Goal: Task Accomplishment & Management: Use online tool/utility

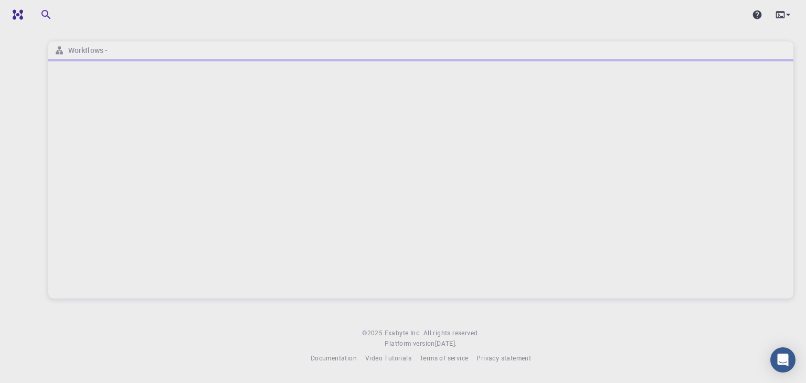
click at [348, 316] on div "Workflows - © 2025 Exabyte Inc. All rights reserved. Platform version [DATE] . …" at bounding box center [421, 190] width 770 height 380
click at [250, 247] on div at bounding box center [420, 178] width 745 height 239
click at [82, 51] on h6 "Workflows -" at bounding box center [86, 51] width 44 height 12
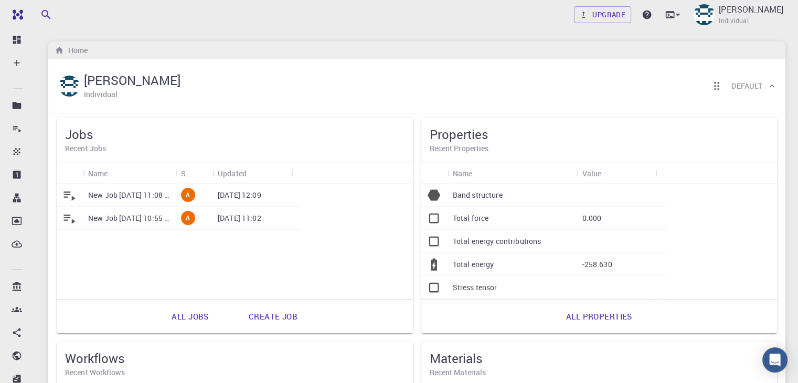
click at [156, 200] on p "New Job [DATE] 11:08 AM" at bounding box center [129, 195] width 82 height 10
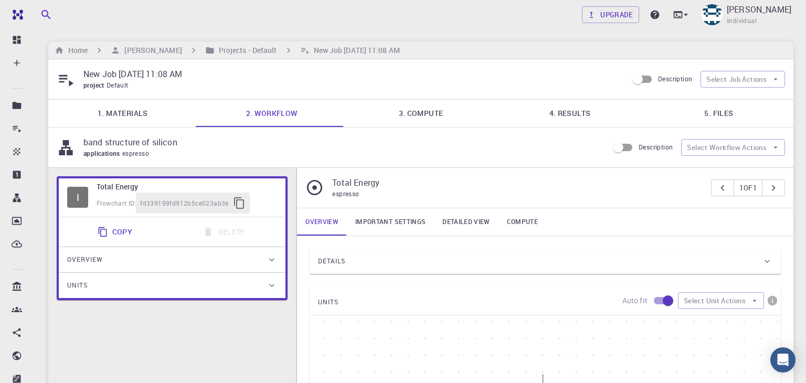
type input "/export/share/pseudo/si/gga/pbe/gbrv/1.0/us/si_pbe_gbrv_1.0.upf"
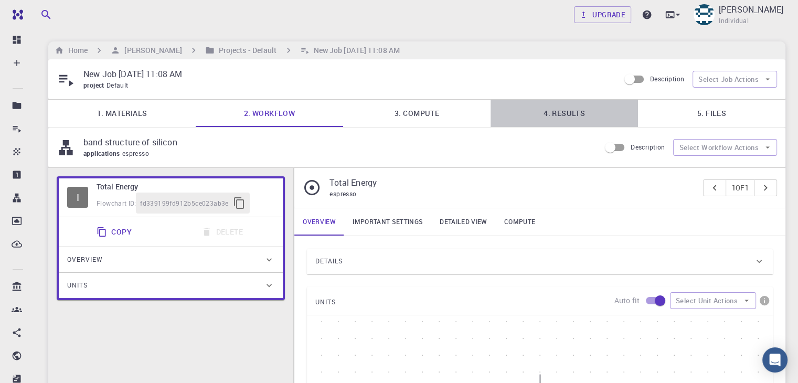
click at [545, 111] on link "4. Results" at bounding box center [563, 113] width 147 height 27
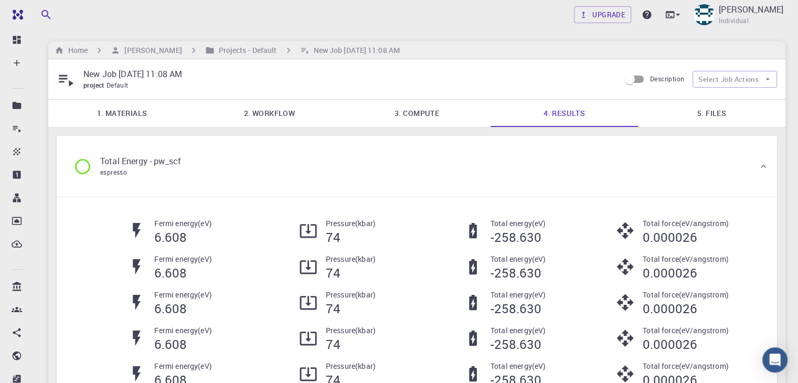
click at [420, 112] on link "3. Compute" at bounding box center [416, 113] width 147 height 27
click at [277, 110] on link "2. Workflow" at bounding box center [269, 113] width 147 height 27
click at [138, 113] on link "1. Materials" at bounding box center [121, 113] width 147 height 27
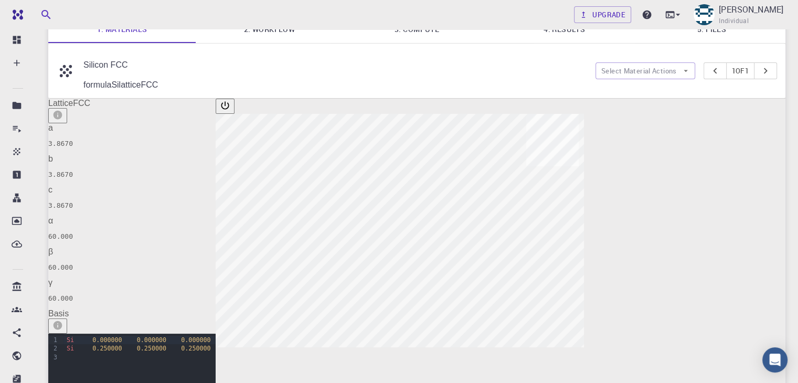
scroll to position [86, 0]
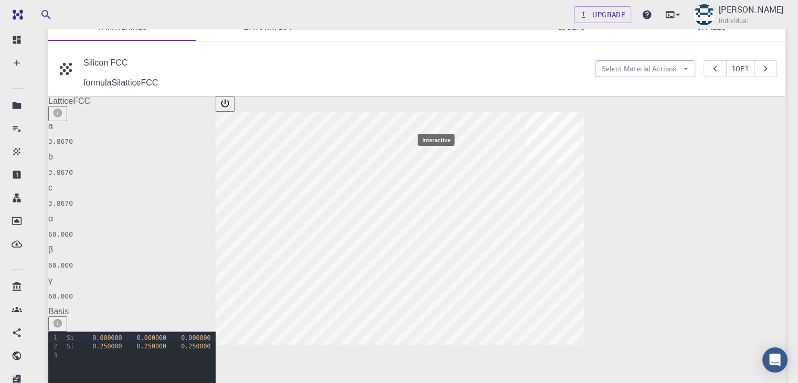
click at [234, 108] on button "interactive" at bounding box center [225, 104] width 19 height 15
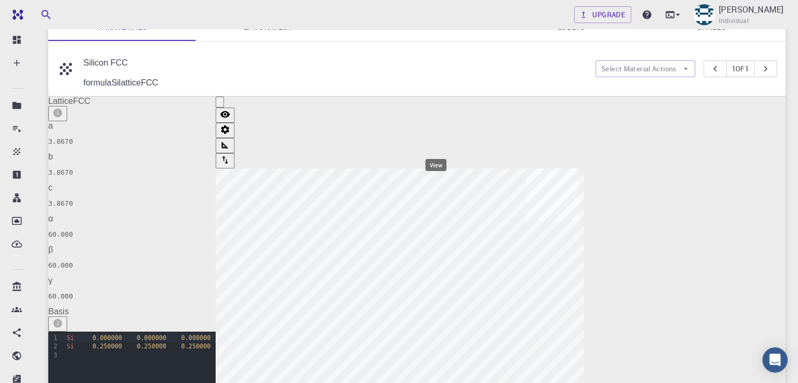
click at [229, 118] on icon "view" at bounding box center [224, 114] width 9 height 7
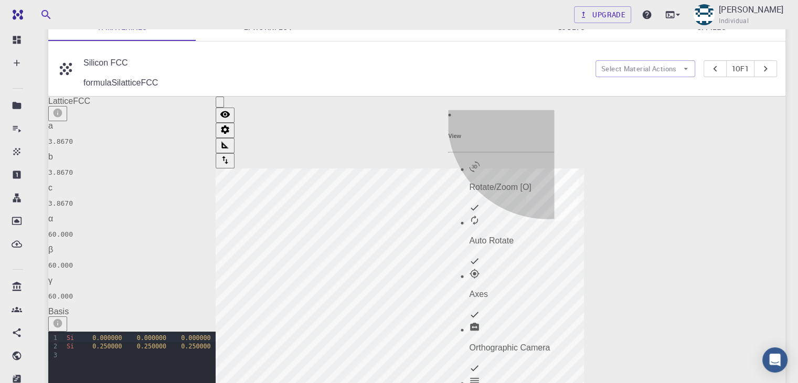
click at [479, 202] on icon at bounding box center [474, 207] width 10 height 10
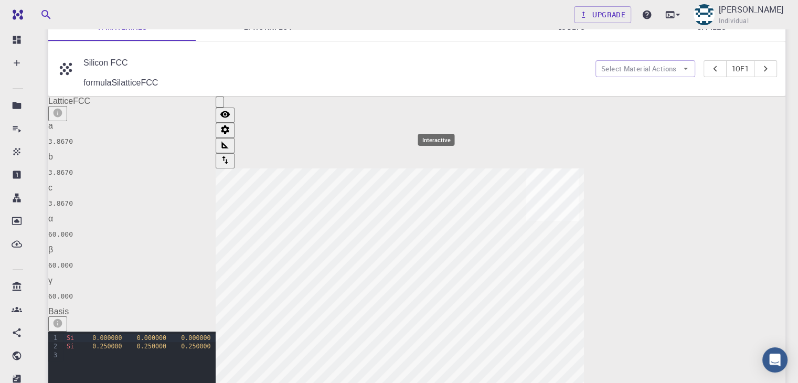
click at [220, 104] on icon "interactive" at bounding box center [220, 104] width 0 height 0
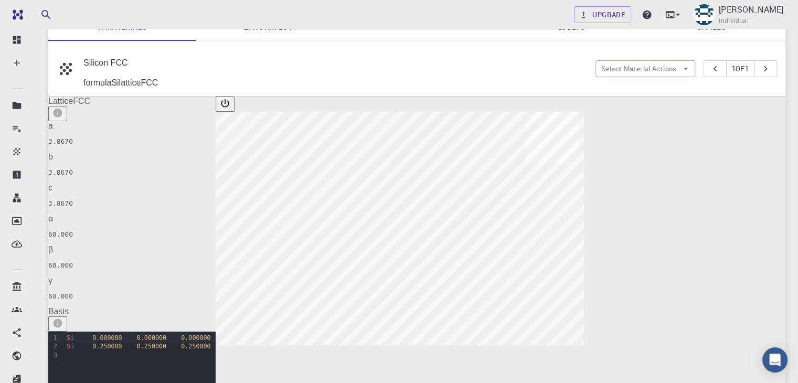
drag, startPoint x: 576, startPoint y: 186, endPoint x: 598, endPoint y: 197, distance: 24.2
click at [584, 197] on div at bounding box center [400, 293] width 368 height 392
drag, startPoint x: 598, startPoint y: 197, endPoint x: 571, endPoint y: 188, distance: 28.2
click at [571, 188] on div at bounding box center [400, 293] width 368 height 392
drag, startPoint x: 571, startPoint y: 188, endPoint x: 585, endPoint y: 195, distance: 15.5
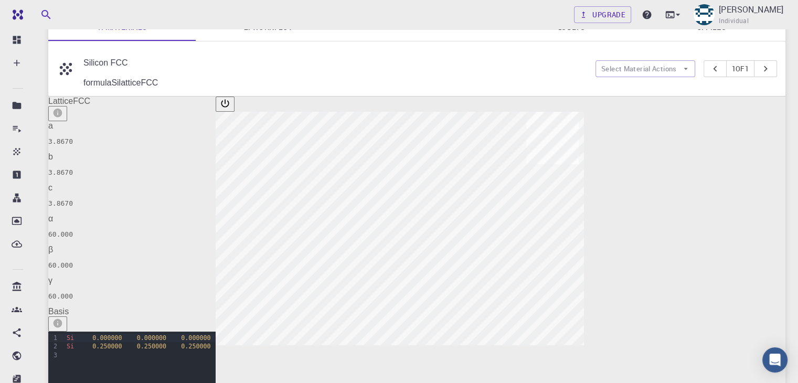
click at [584, 195] on div at bounding box center [400, 293] width 368 height 392
drag, startPoint x: 585, startPoint y: 195, endPoint x: 585, endPoint y: 176, distance: 18.9
click at [584, 176] on div at bounding box center [400, 293] width 368 height 392
drag, startPoint x: 585, startPoint y: 176, endPoint x: 572, endPoint y: 180, distance: 14.3
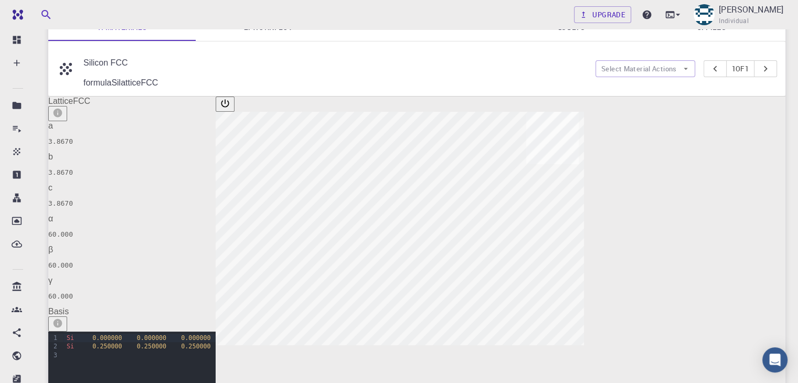
click at [572, 180] on div at bounding box center [400, 293] width 368 height 392
click at [229, 100] on icon "interactive" at bounding box center [225, 104] width 8 height 8
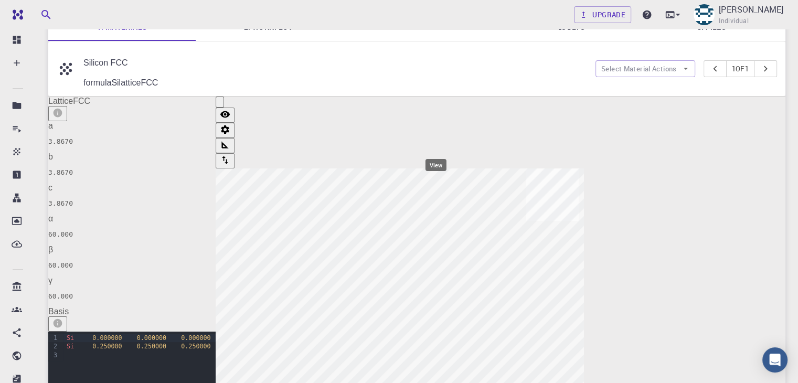
click at [229, 118] on icon "view" at bounding box center [224, 114] width 9 height 7
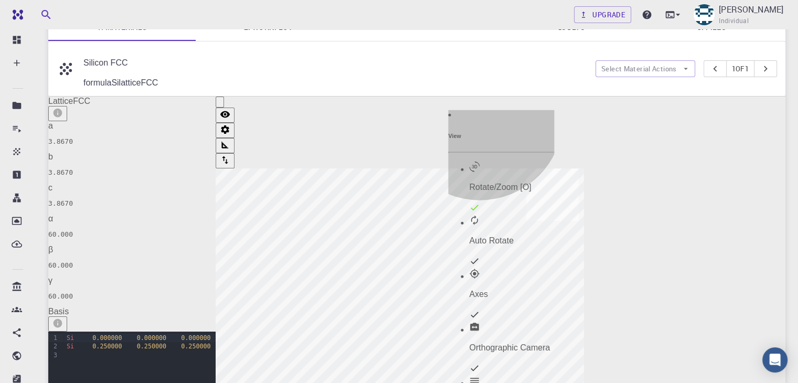
click at [484, 183] on p "Rotate/Zoom [O]" at bounding box center [511, 187] width 85 height 9
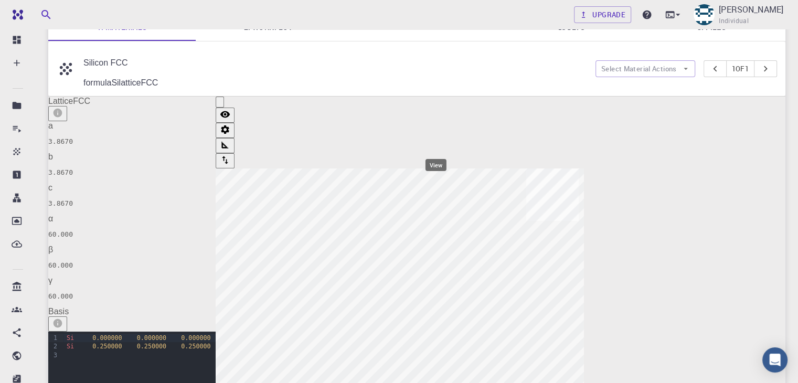
click at [430, 123] on div at bounding box center [400, 293] width 368 height 392
click at [230, 120] on icon "view" at bounding box center [225, 114] width 10 height 10
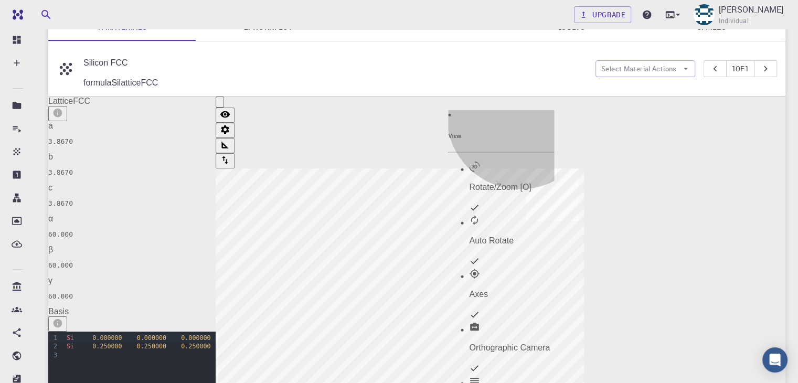
click at [524, 183] on p "Rotate/Zoom [O]" at bounding box center [511, 187] width 85 height 9
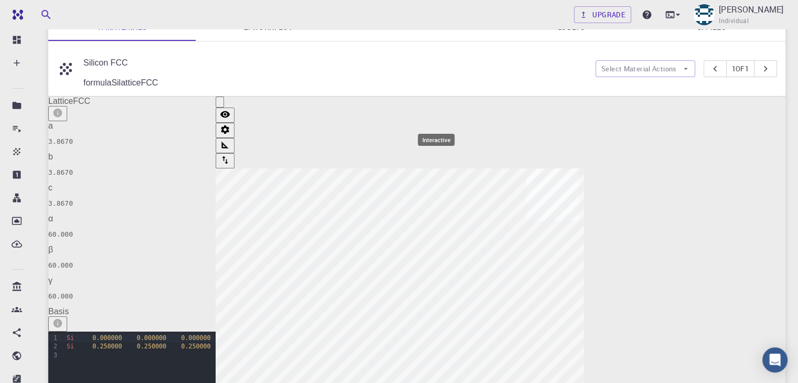
click at [220, 104] on icon "interactive" at bounding box center [220, 104] width 0 height 0
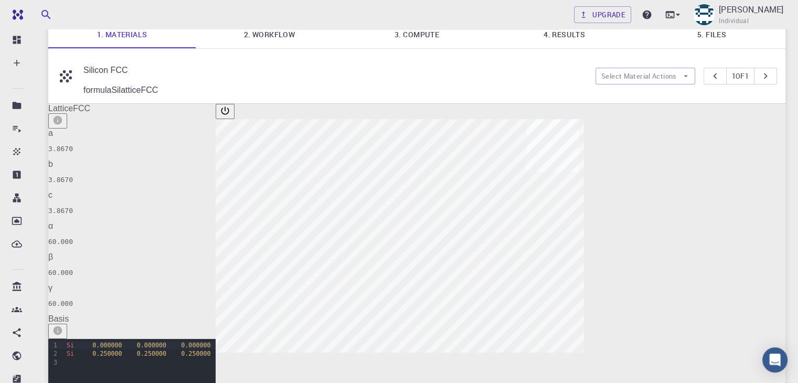
scroll to position [82, 0]
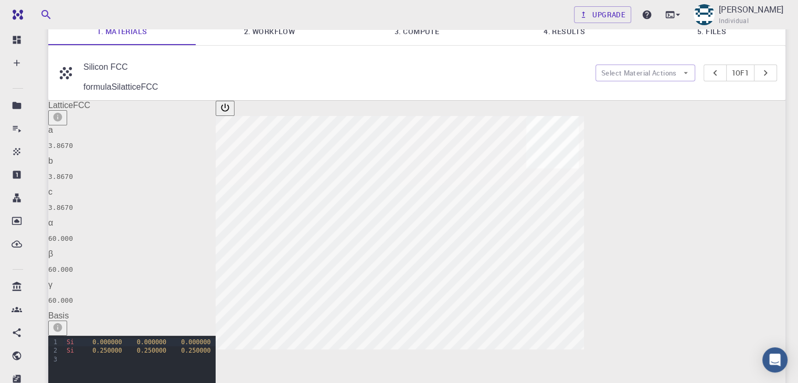
click at [62, 113] on icon "info" at bounding box center [57, 117] width 9 height 9
click at [62, 323] on icon "info" at bounding box center [57, 327] width 9 height 9
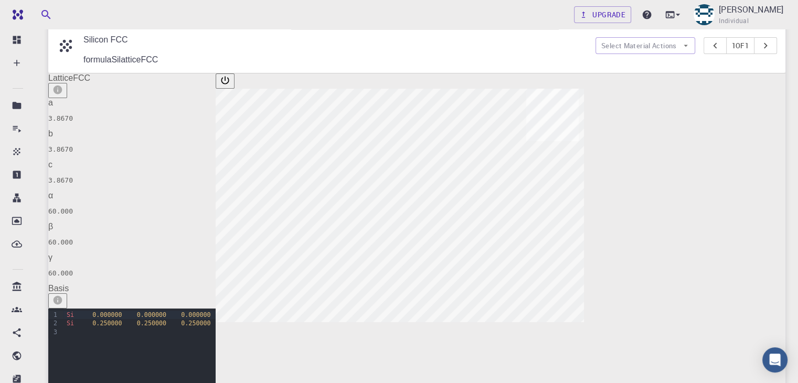
scroll to position [109, 0]
click at [63, 84] on icon "info" at bounding box center [57, 89] width 10 height 10
click at [62, 296] on icon "info" at bounding box center [57, 300] width 9 height 9
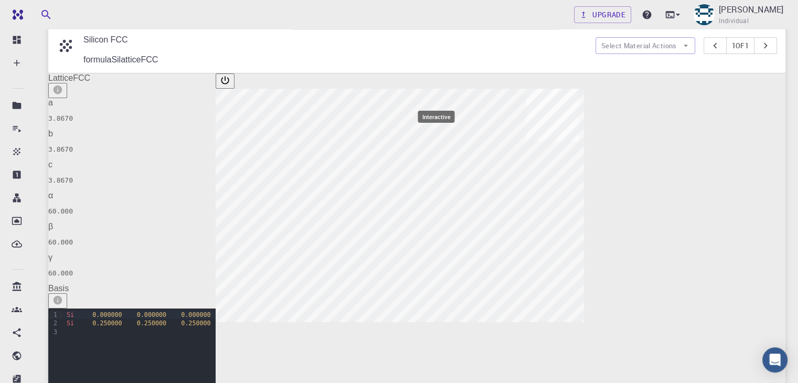
click at [229, 78] on icon "interactive" at bounding box center [225, 81] width 8 height 8
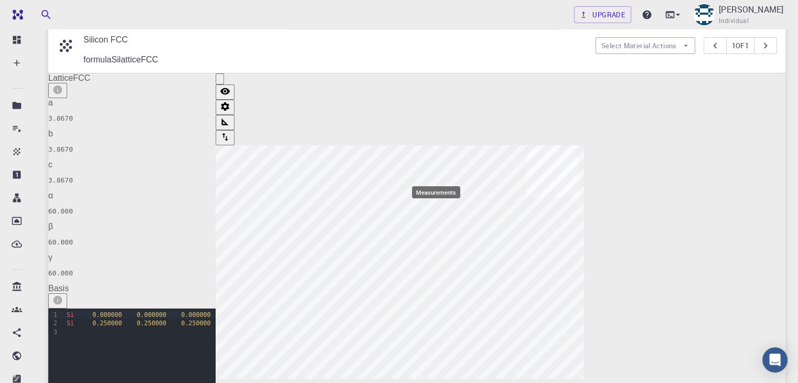
click at [230, 127] on icon "measurements" at bounding box center [225, 121] width 10 height 10
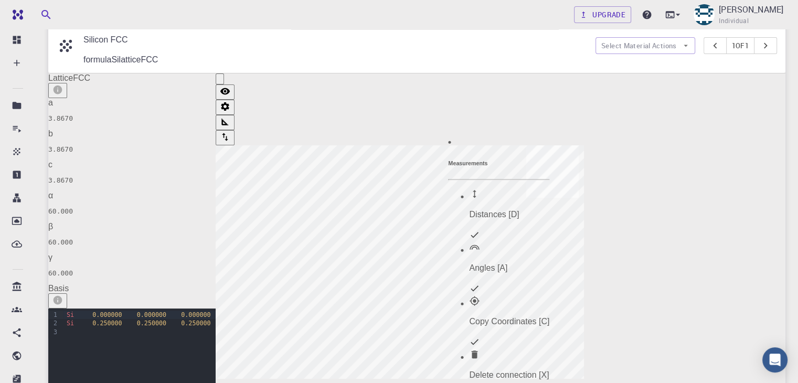
click at [462, 318] on div at bounding box center [400, 269] width 368 height 392
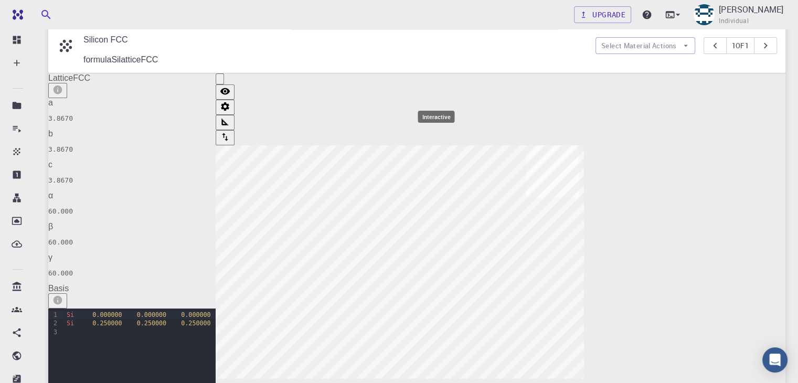
click at [230, 84] on icon "interactive" at bounding box center [225, 87] width 7 height 7
